Goal: Task Accomplishment & Management: Complete application form

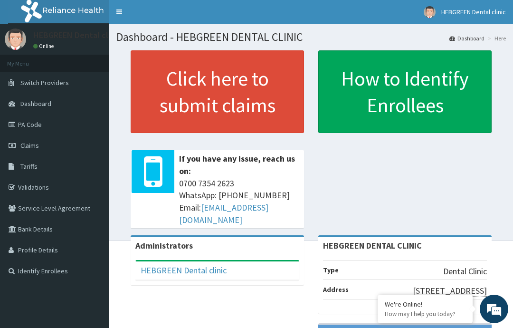
click at [19, 122] on link "PA Code" at bounding box center [54, 124] width 109 height 21
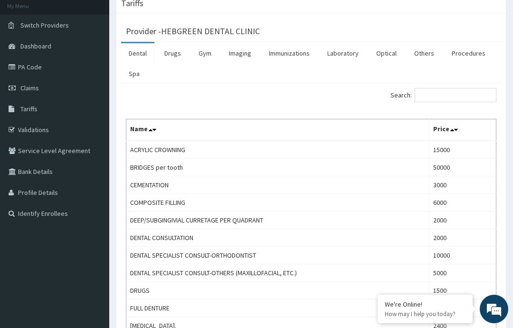
scroll to position [58, 0]
click at [35, 67] on link "PA Code" at bounding box center [54, 66] width 109 height 21
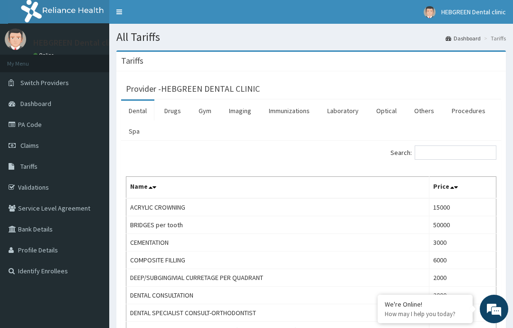
click at [38, 120] on link "PA Code" at bounding box center [54, 124] width 109 height 21
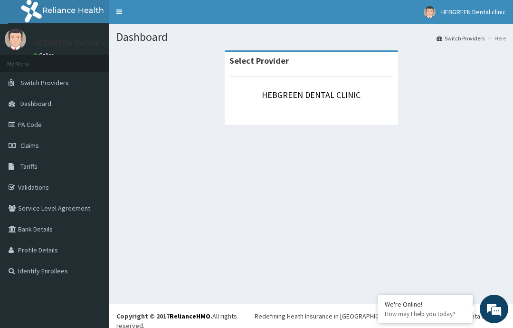
click at [55, 128] on link "PA Code" at bounding box center [54, 124] width 109 height 21
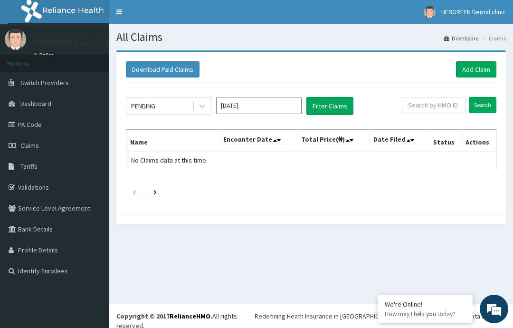
click at [36, 122] on link "PA Code" at bounding box center [54, 124] width 109 height 21
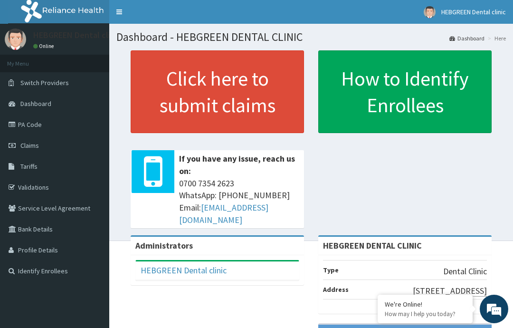
click at [228, 95] on link "Click here to submit claims" at bounding box center [217, 91] width 173 height 83
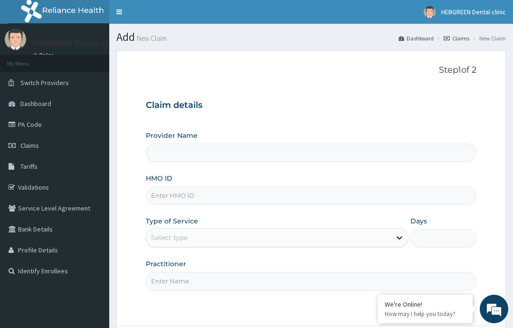
click at [268, 150] on input "Provider Name" at bounding box center [311, 152] width 330 height 19
type input "HEBGREEN DENTAL CLINIC"
click at [274, 197] on input "HMO ID" at bounding box center [311, 195] width 330 height 19
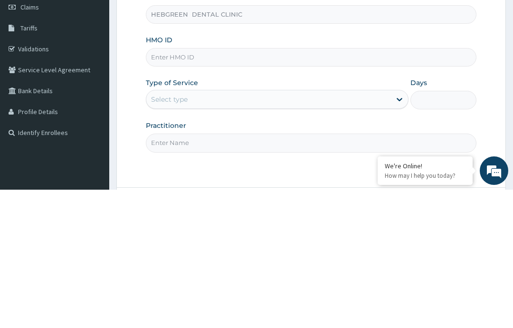
type input "N"
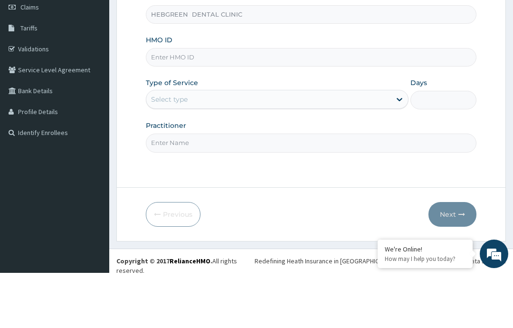
click at [268, 103] on input "HMO ID" at bounding box center [311, 112] width 330 height 19
type input "HDL/10002/A"
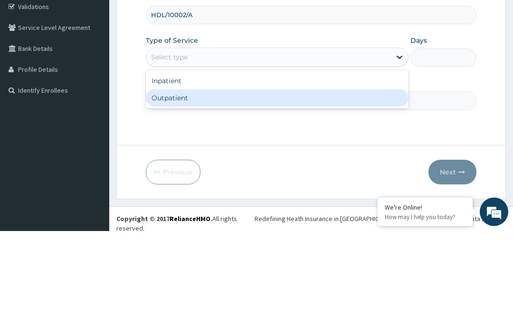
click at [312, 187] on div "Outpatient" at bounding box center [277, 195] width 263 height 17
type input "1"
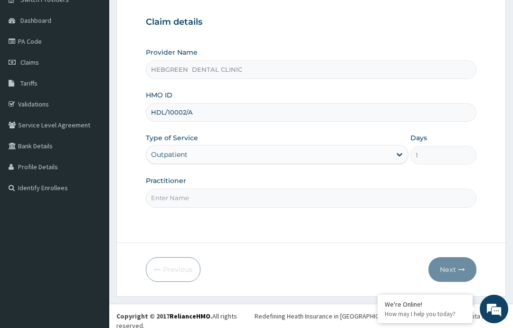
click at [314, 197] on input "Practitioner" at bounding box center [311, 198] width 330 height 19
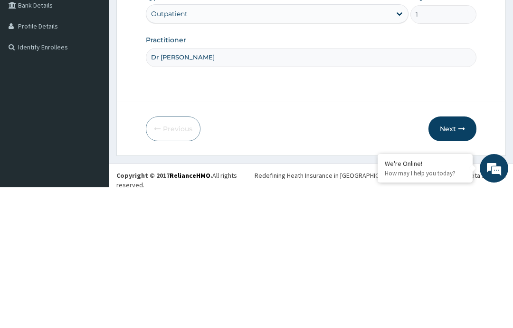
type input "[PERSON_NAME]"
click at [455, 257] on button "Next" at bounding box center [452, 269] width 48 height 25
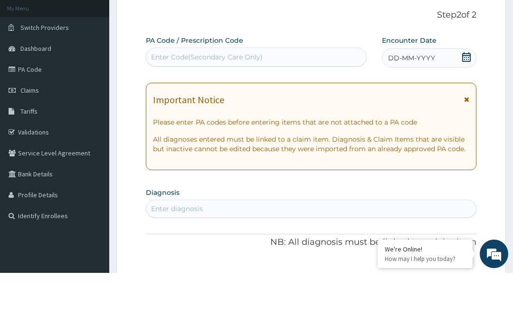
scroll to position [55, 0]
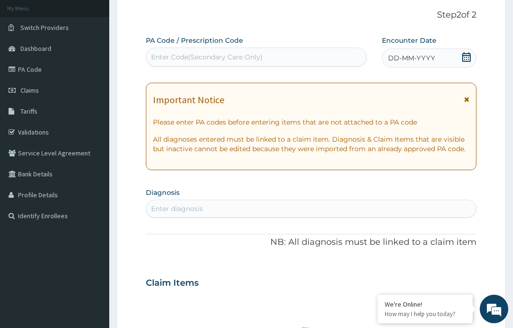
paste input "PA/035A86"
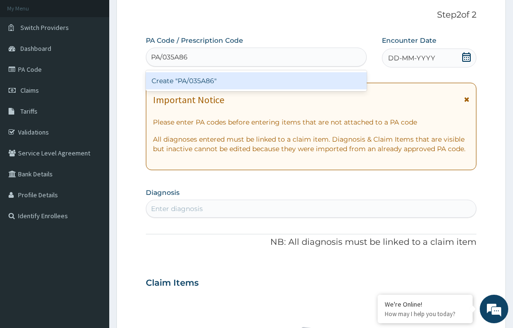
click at [209, 79] on div "Create "PA/035A86"" at bounding box center [256, 80] width 220 height 17
type input "PA/035A86"
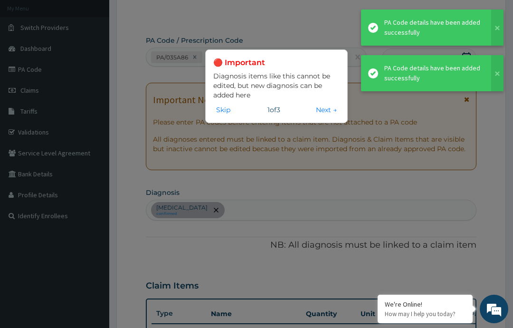
click at [219, 112] on button "Skip" at bounding box center [223, 109] width 20 height 10
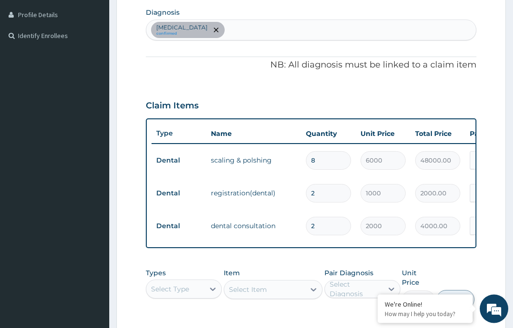
scroll to position [235, 0]
click at [329, 160] on input "8" at bounding box center [328, 160] width 45 height 19
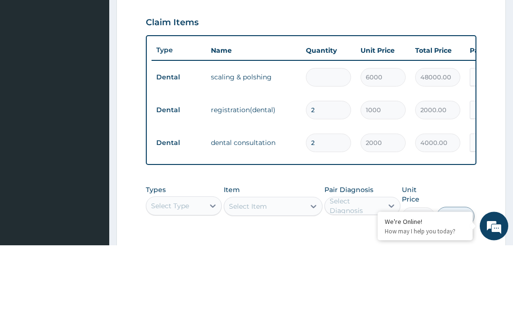
type input "0.00"
type input "4"
type input "24000.00"
type input "4"
click at [330, 184] on input "2" at bounding box center [328, 193] width 45 height 19
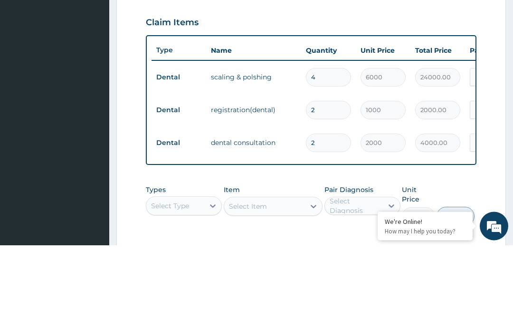
type input "0.00"
type input "1"
type input "1000.00"
type input "1"
click at [332, 217] on input "2" at bounding box center [328, 226] width 45 height 19
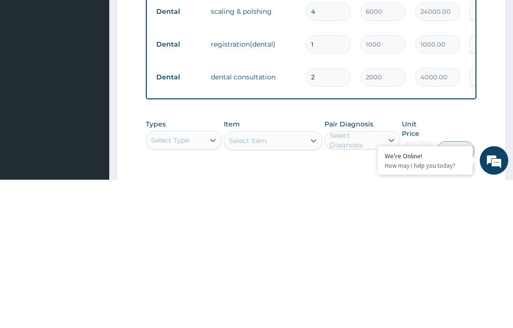
type input "0.00"
type input "1"
type input "2000.00"
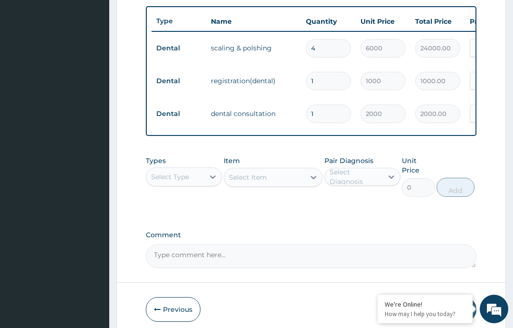
type input "1"
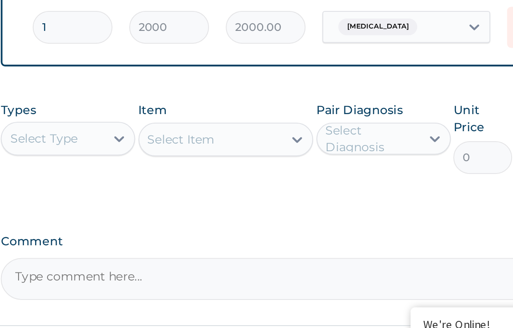
scroll to position [385, 0]
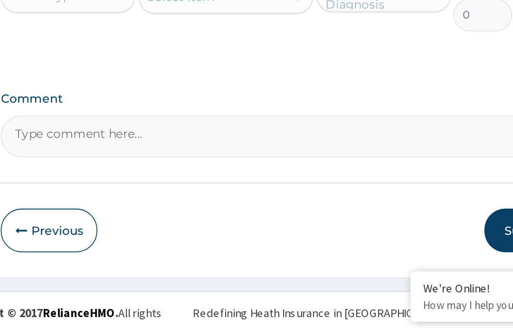
click at [419, 259] on button "Submit" at bounding box center [447, 271] width 57 height 25
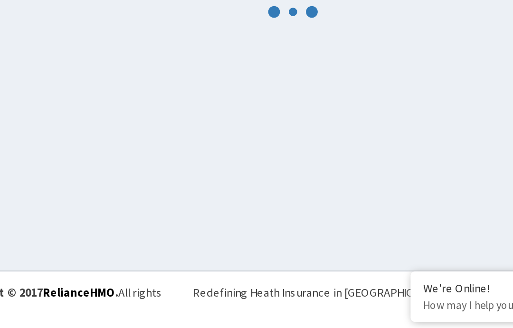
scroll to position [33, 0]
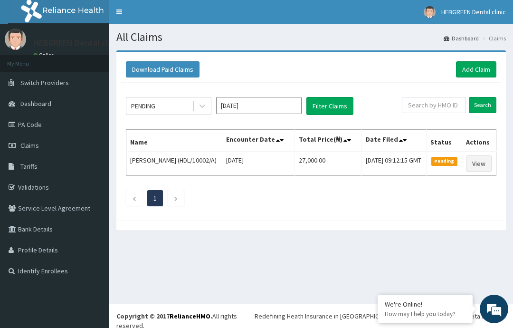
click at [479, 68] on link "Add Claim" at bounding box center [476, 69] width 40 height 16
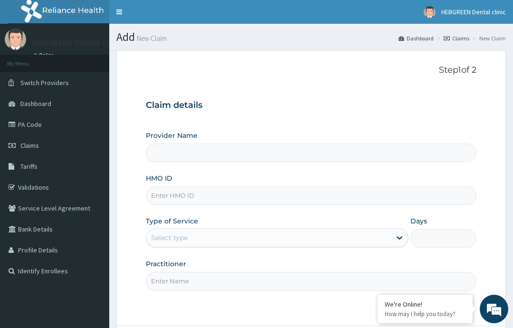
click at [278, 153] on input "Provider Name" at bounding box center [311, 152] width 330 height 19
type input "HEBGREEN DENTAL CLINIC"
click at [300, 199] on input "HMO ID" at bounding box center [311, 195] width 330 height 19
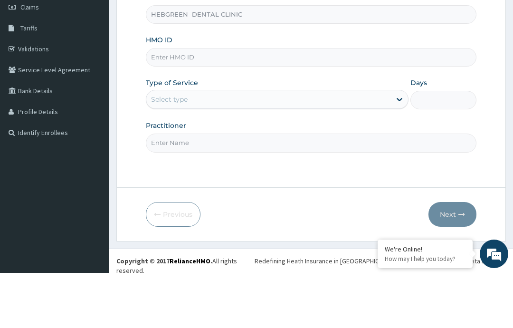
click at [217, 103] on input "HMO ID" at bounding box center [311, 112] width 330 height 19
paste input "HDL/10002/E"
type input "HDL/10002/E"
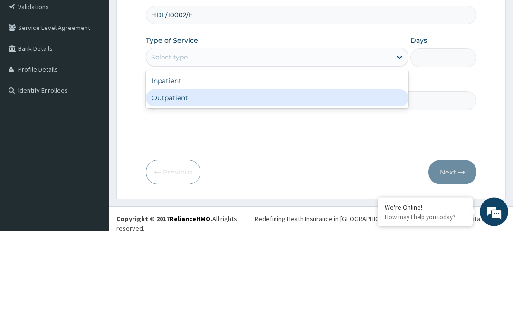
click at [217, 187] on div "Outpatient" at bounding box center [277, 195] width 263 height 17
type input "1"
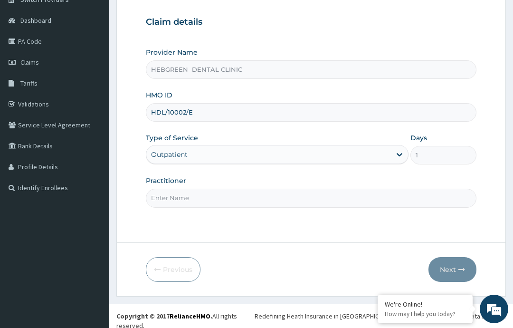
click at [300, 198] on input "Practitioner" at bounding box center [311, 198] width 330 height 19
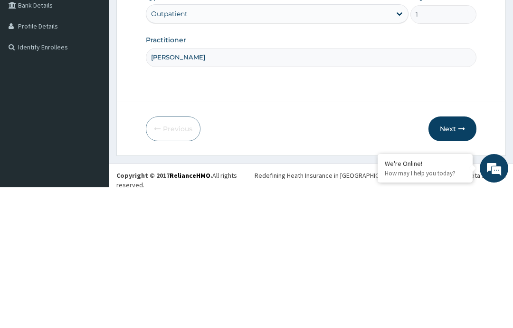
type input "[PERSON_NAME]"
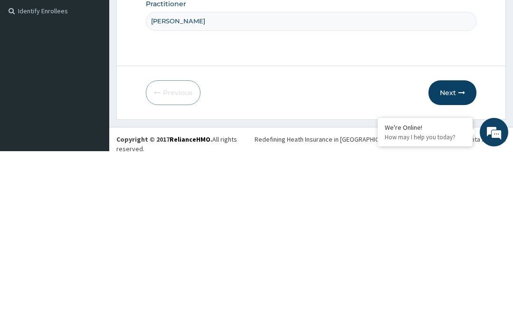
click at [459, 266] on icon "button" at bounding box center [461, 269] width 7 height 7
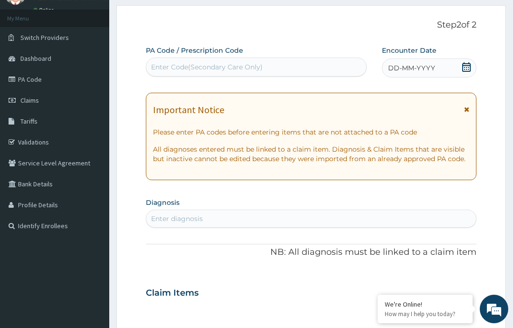
scroll to position [83, 0]
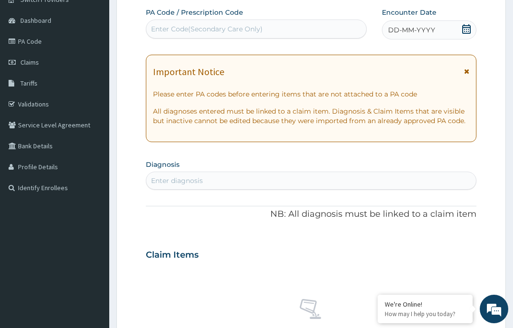
paste input "PA/055408"
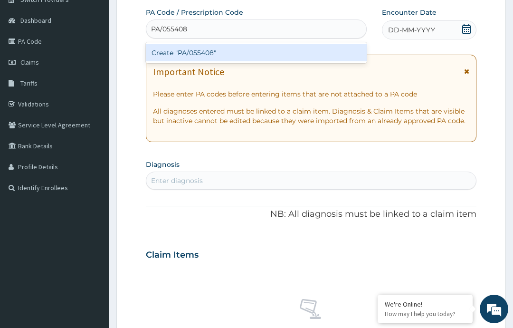
click at [250, 52] on div "Create "PA/055408"" at bounding box center [256, 52] width 220 height 17
type input "PA/055408"
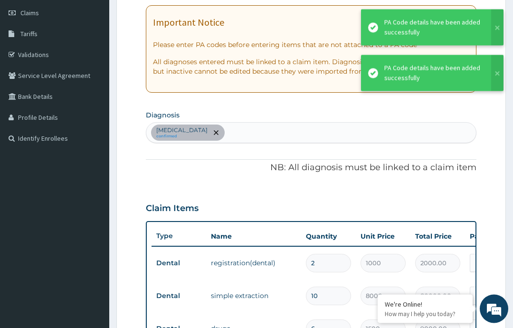
scroll to position [174, 0]
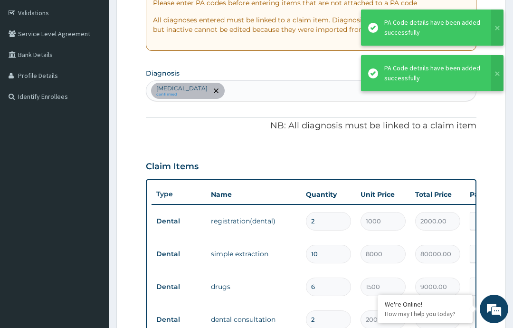
click at [339, 216] on input "2" at bounding box center [328, 221] width 45 height 19
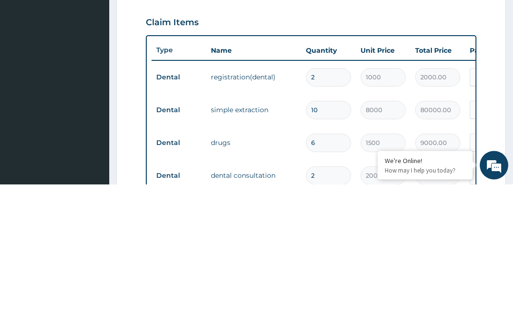
type input "0.00"
type input "1"
type input "1000.00"
type input "1"
click at [340, 245] on input "10" at bounding box center [328, 254] width 45 height 19
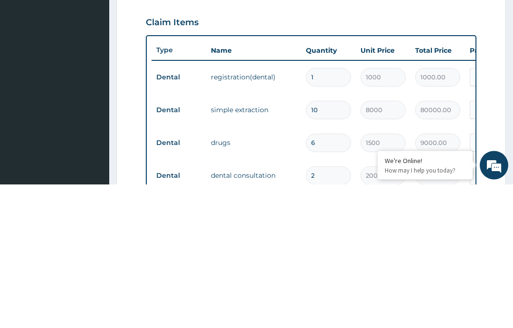
type input "1"
type input "8000.00"
type input "0.00"
type input "5"
type input "40000.00"
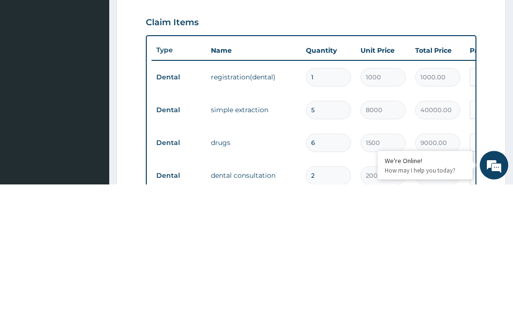
type input "5"
click at [337, 277] on input "6" at bounding box center [328, 286] width 45 height 19
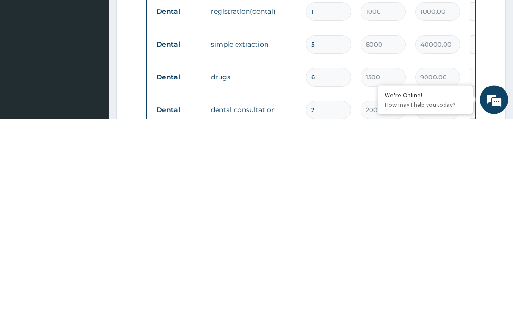
type input "0.00"
type input "3"
type input "4500.00"
type input "3"
click at [337, 310] on input "2" at bounding box center [328, 319] width 45 height 19
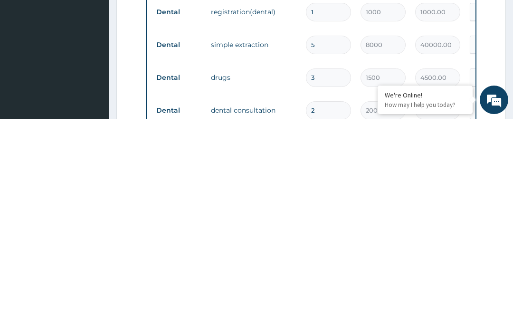
click at [338, 310] on input "2" at bounding box center [328, 319] width 45 height 19
click at [334, 310] on input "2" at bounding box center [328, 319] width 45 height 19
type input "0.00"
type input "1"
type input "2000.00"
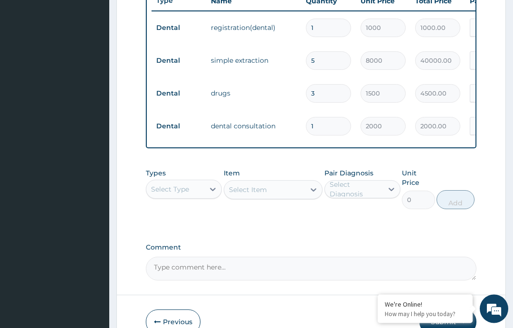
scroll to position [368, 0]
click at [451, 321] on button "Submit" at bounding box center [447, 321] width 57 height 25
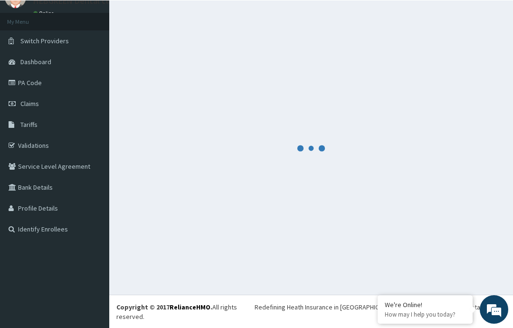
scroll to position [27, 0]
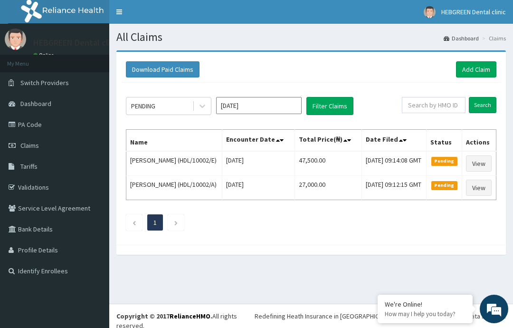
click at [449, 9] on span "HEBGREEN Dental clinic" at bounding box center [473, 12] width 65 height 9
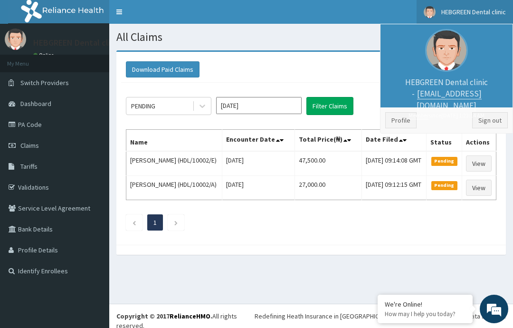
click at [486, 110] on li "Profile Sign out" at bounding box center [446, 120] width 132 height 26
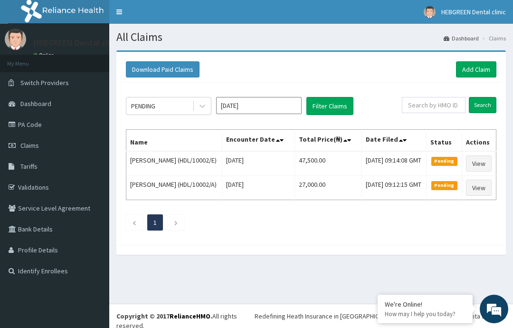
click at [472, 15] on span "HEBGREEN Dental clinic" at bounding box center [473, 12] width 65 height 9
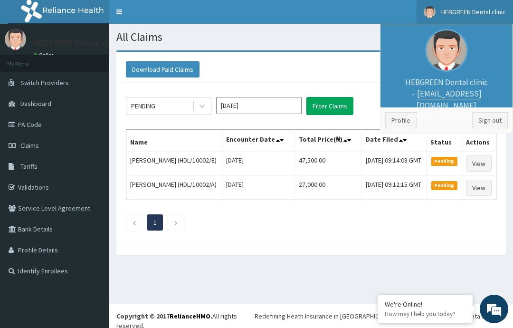
click at [489, 120] on link "Sign out" at bounding box center [490, 120] width 36 height 16
